Goal: Task Accomplishment & Management: Manage account settings

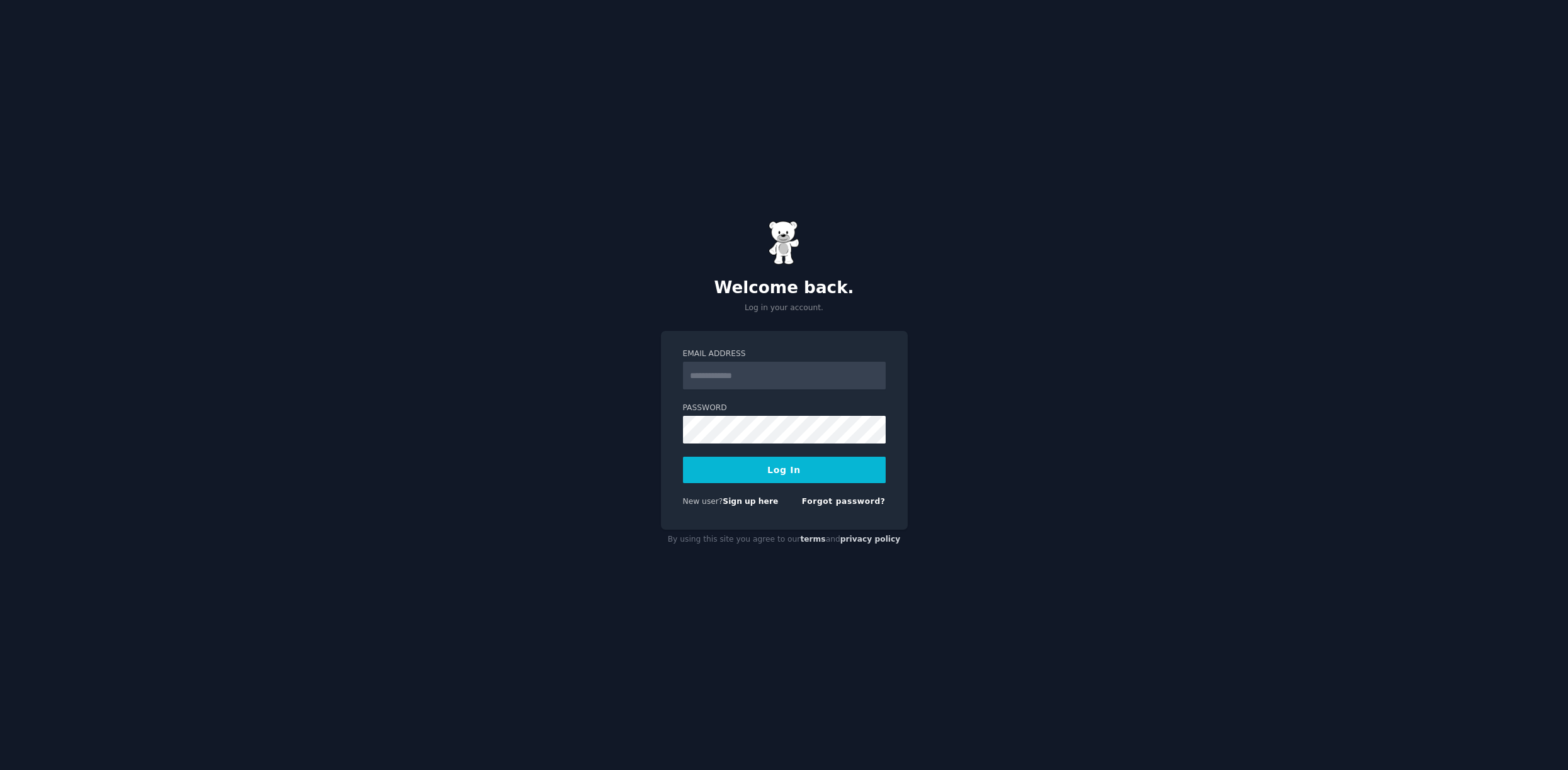
click at [785, 378] on input "Email Address" at bounding box center [785, 375] width 203 height 28
click at [0, 769] on com-1password-button at bounding box center [0, 770] width 0 height 0
drag, startPoint x: 951, startPoint y: 404, endPoint x: 944, endPoint y: 398, distance: 9.2
click at [952, 404] on div "Welcome back. Log in your account. Email Address Password Log In New user? Sign…" at bounding box center [784, 385] width 1568 height 770
click at [823, 372] on input "Email Address" at bounding box center [785, 375] width 203 height 28
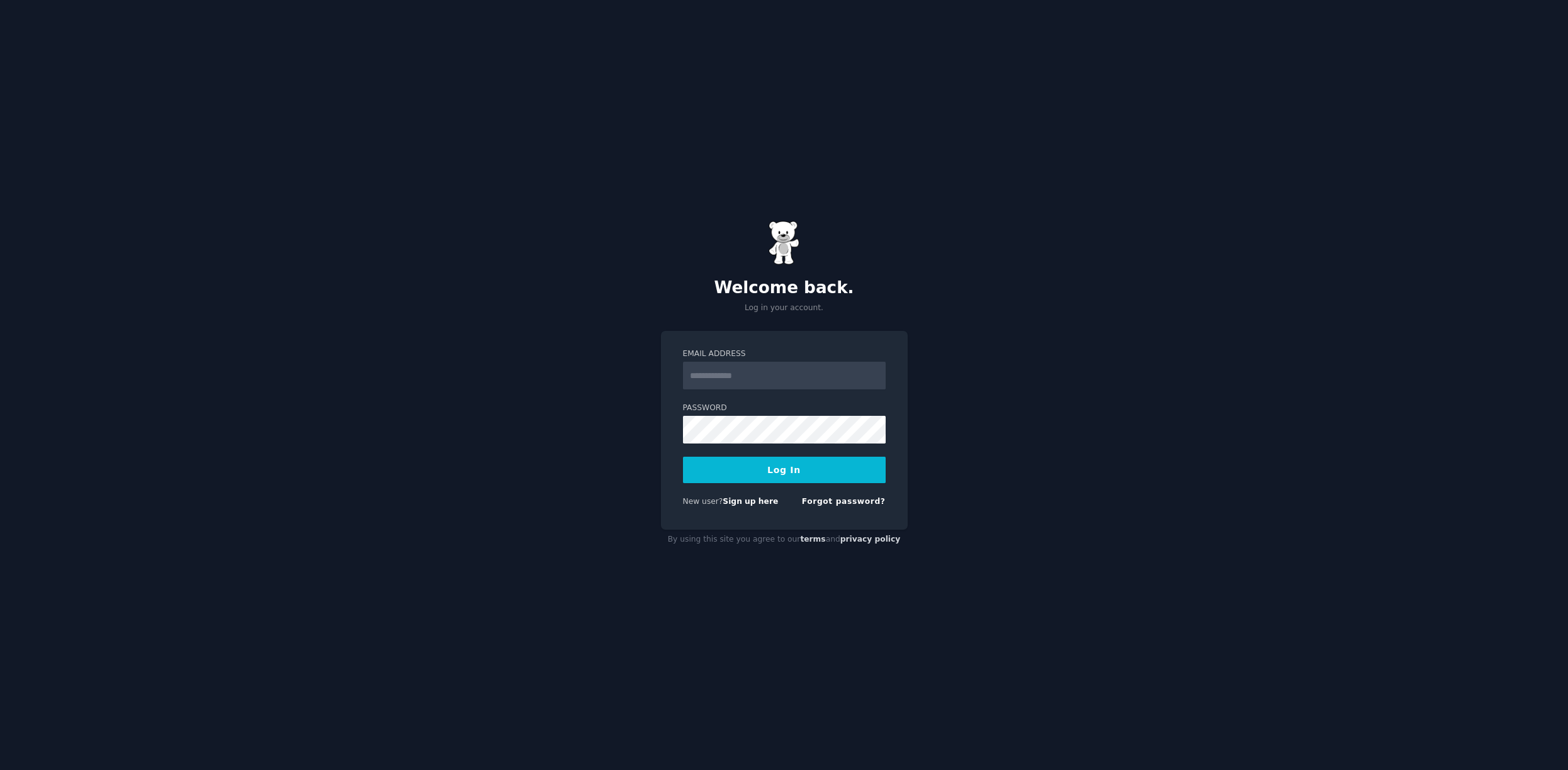
click at [971, 436] on div "Welcome back. Log in your account. Email Address Password Log In New user? Sign…" at bounding box center [784, 385] width 1568 height 770
click at [873, 375] on body "Welcome back. Log in your account. Email Address Password Log In New user? Sign…" at bounding box center [784, 385] width 1568 height 770
click at [0, 769] on com-1password-button at bounding box center [0, 770] width 0 height 0
click at [1028, 410] on div "Welcome back. Log in your account. Email Address Password Log In New user? Sign…" at bounding box center [784, 385] width 1568 height 770
type input "**********"
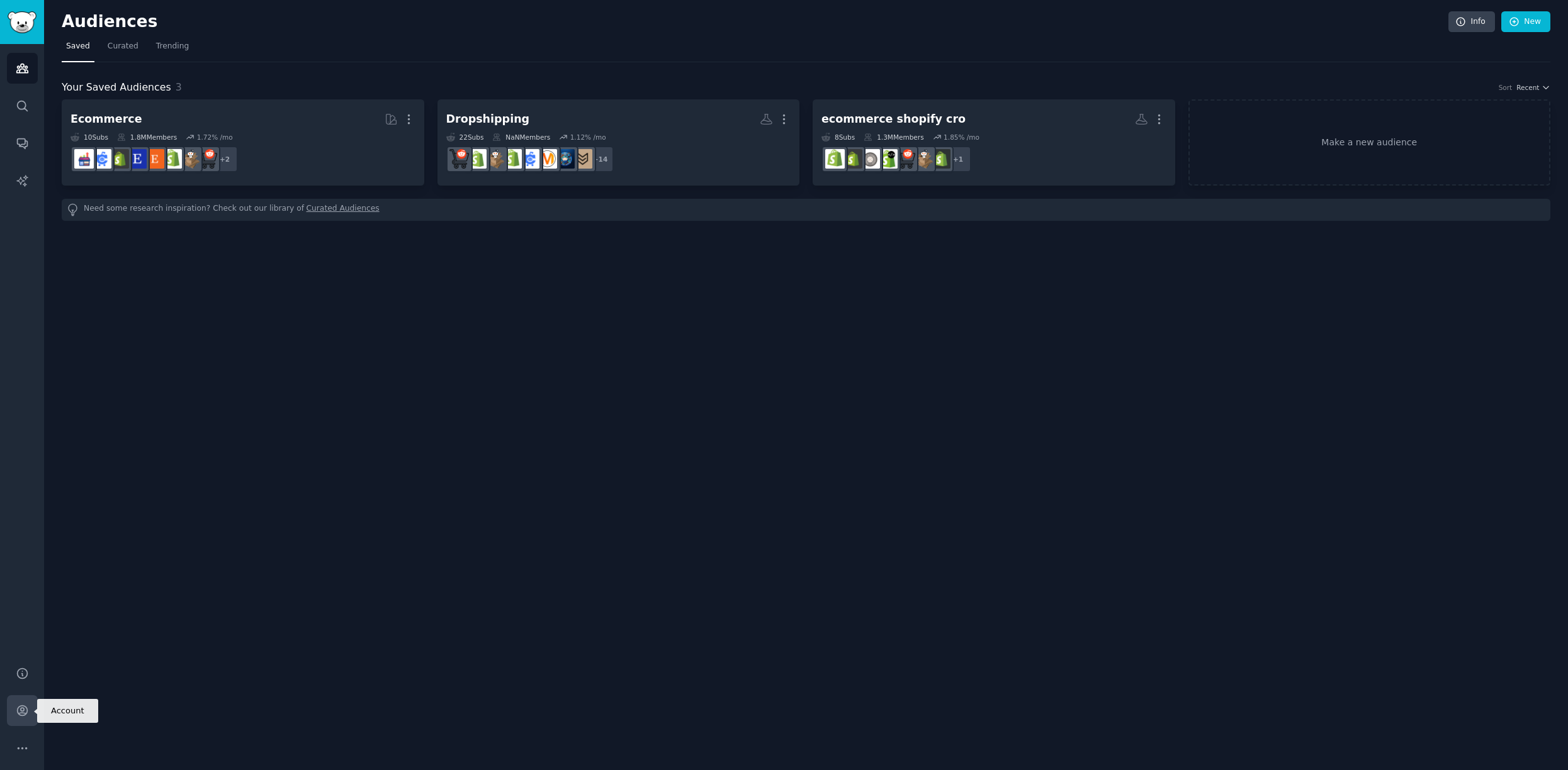
click at [25, 711] on icon "Sidebar" at bounding box center [22, 711] width 13 height 13
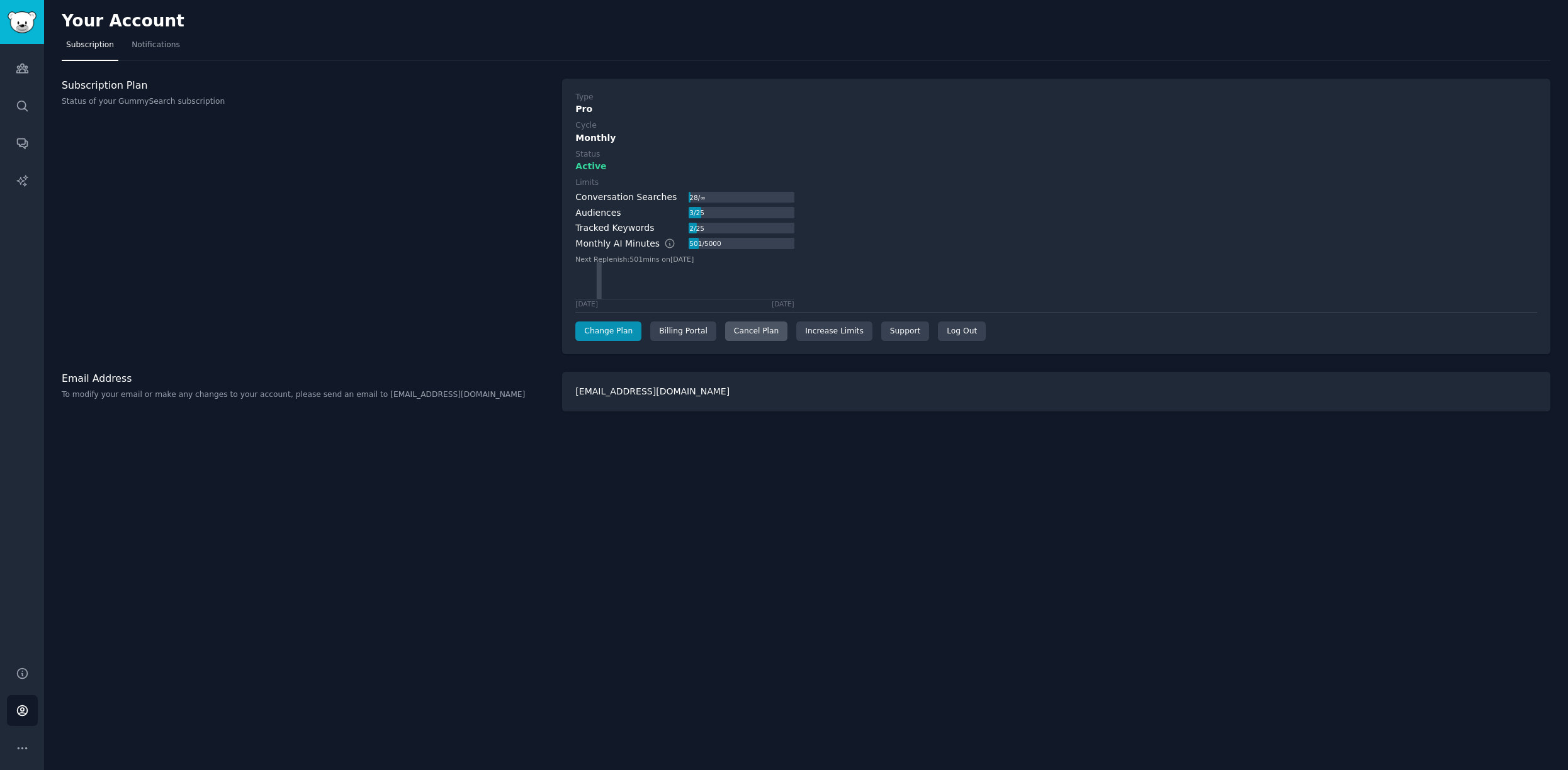
click at [769, 332] on div "Cancel Plan" at bounding box center [756, 331] width 62 height 20
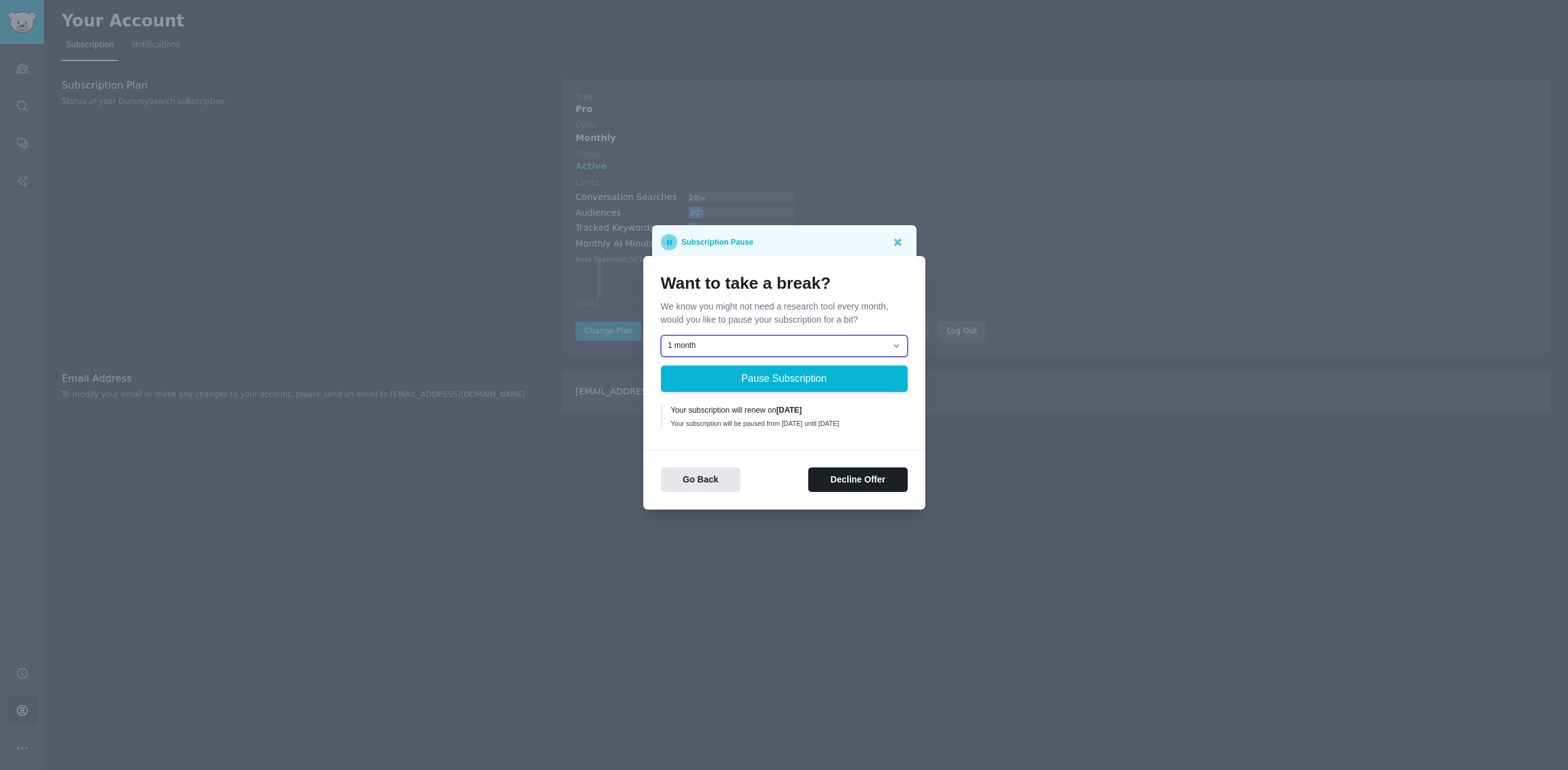
click at [759, 347] on select "1 month 2 months 3 months Choose a custom date to resume" at bounding box center [785, 346] width 247 height 21
click at [877, 488] on button "Decline Offer" at bounding box center [858, 480] width 99 height 25
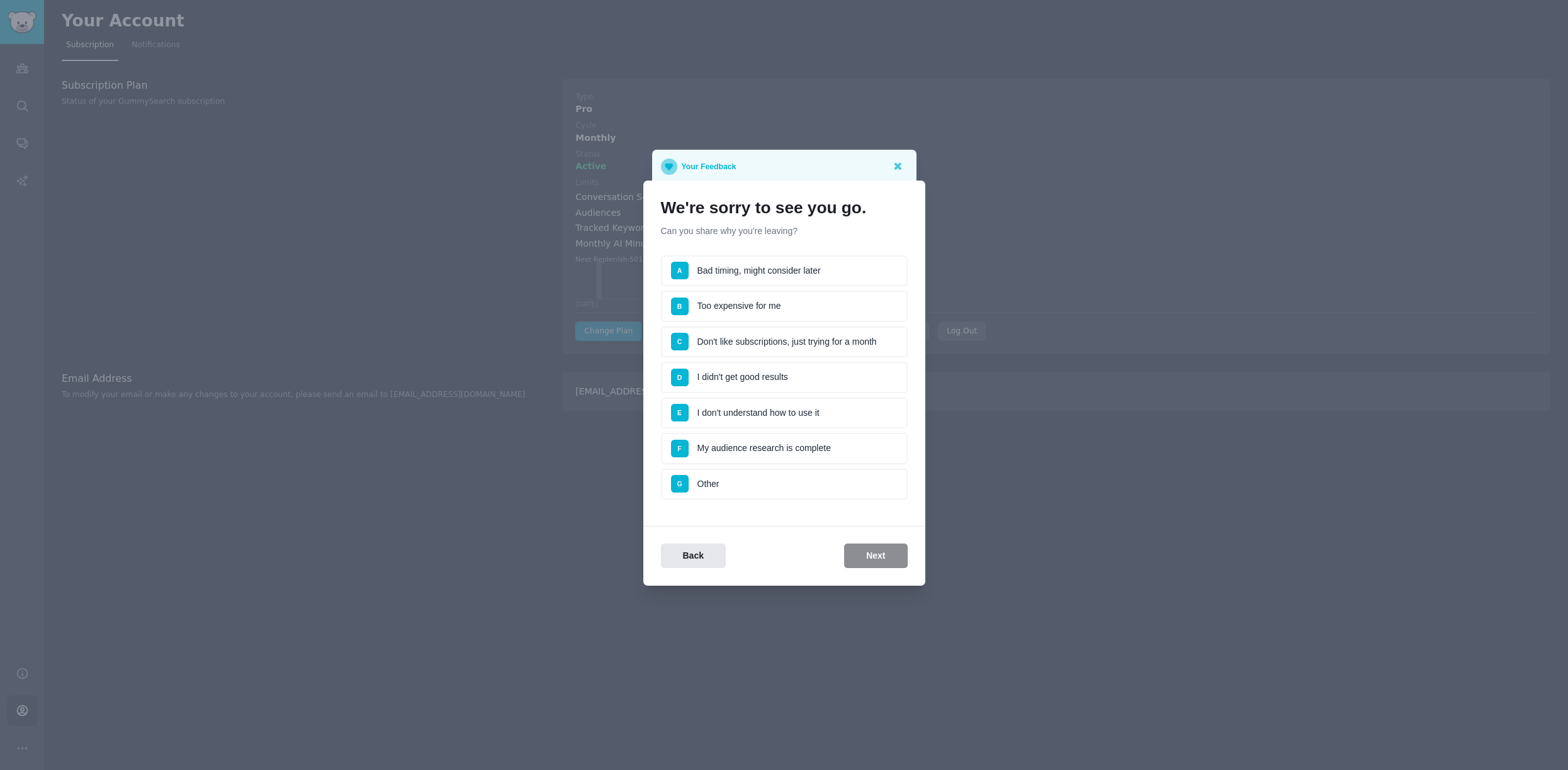
click at [816, 452] on li "F My audience research is complete" at bounding box center [785, 448] width 247 height 32
click at [878, 560] on button "Next" at bounding box center [875, 556] width 63 height 25
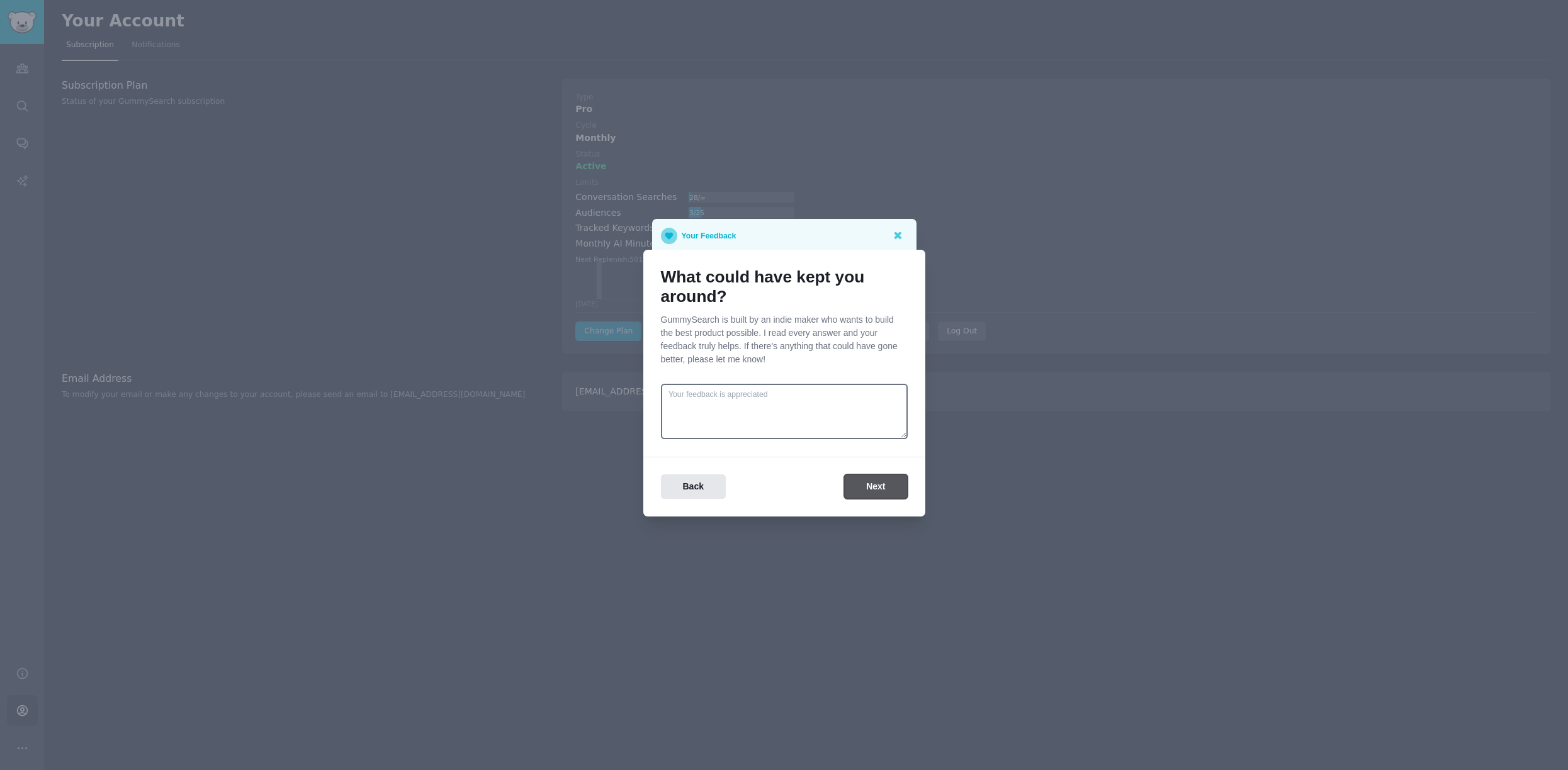
click at [883, 489] on button "Next" at bounding box center [875, 486] width 63 height 25
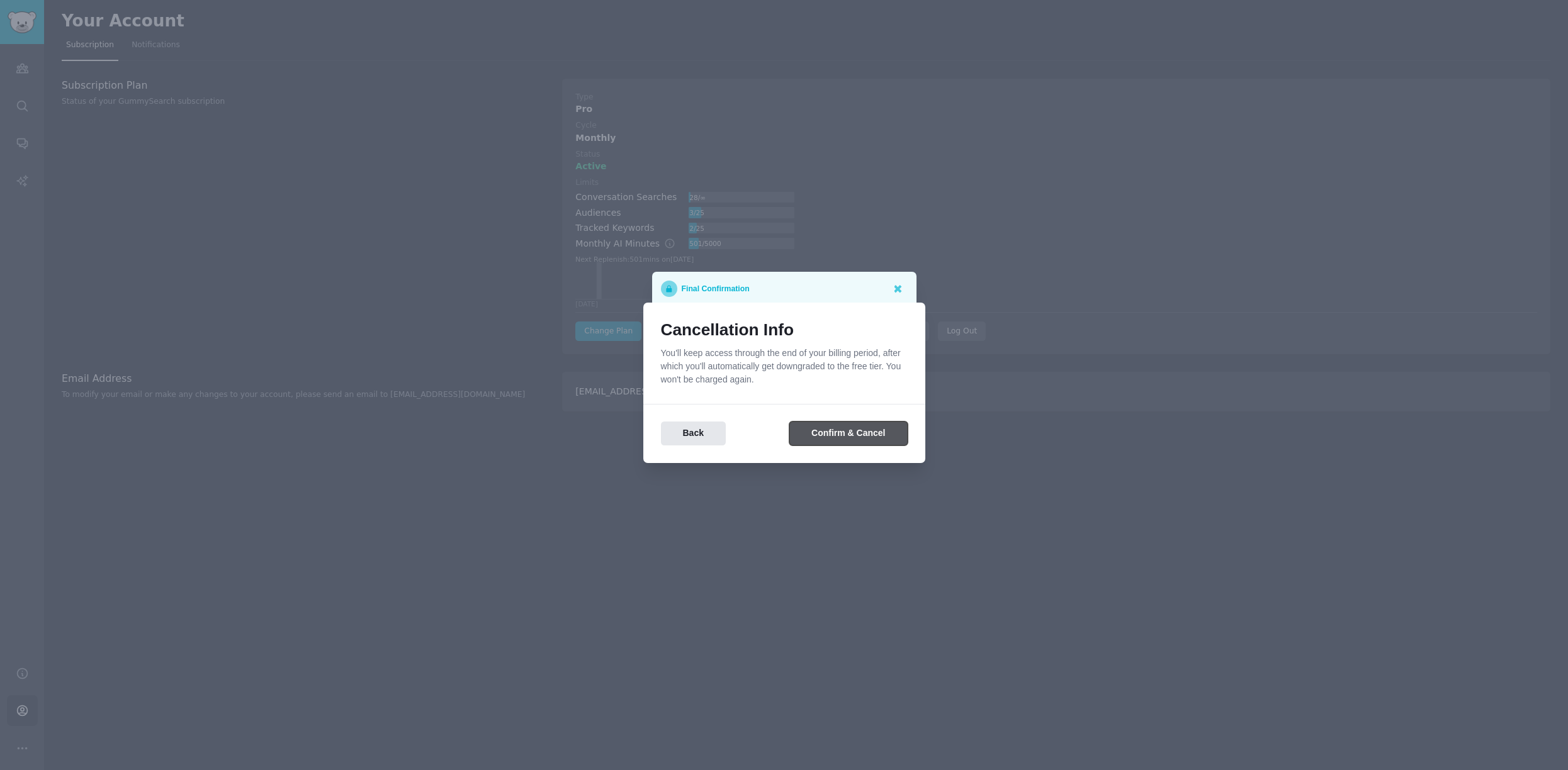
click at [871, 439] on button "Confirm & Cancel" at bounding box center [848, 434] width 118 height 25
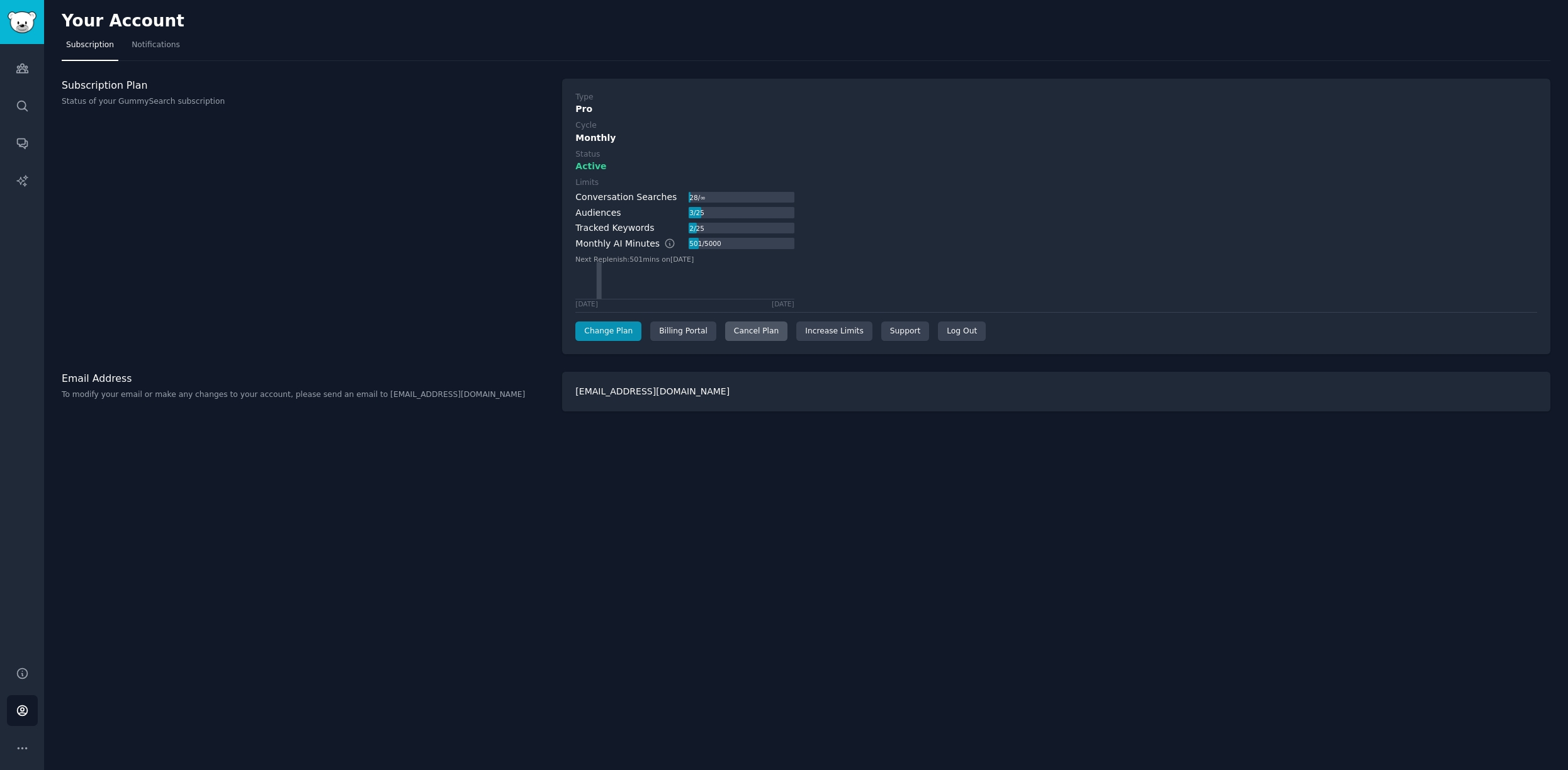
click at [775, 334] on div "Cancel Plan" at bounding box center [756, 331] width 62 height 20
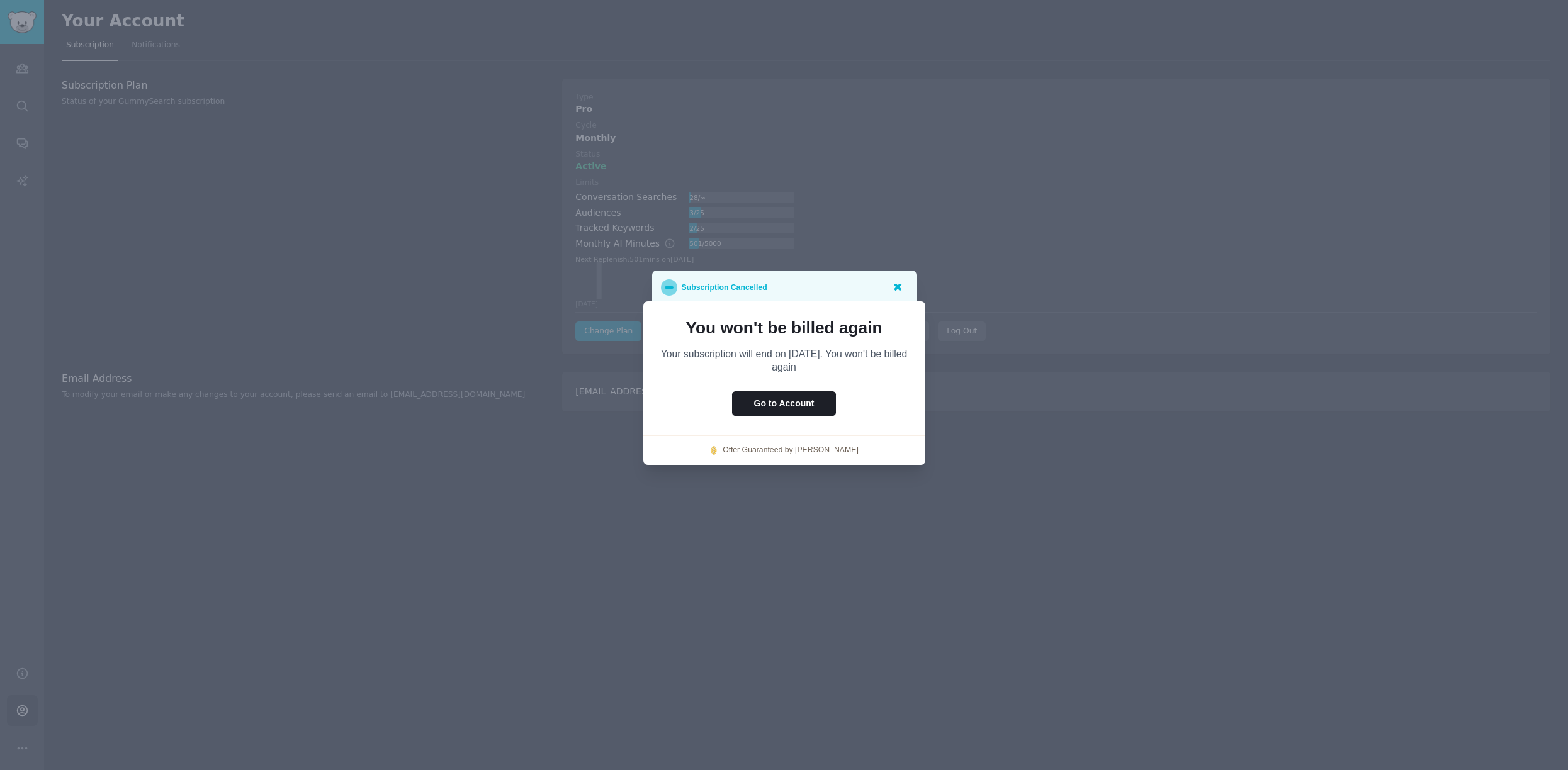
click at [901, 287] on icon at bounding box center [897, 286] width 13 height 13
